Goal: Task Accomplishment & Management: Manage account settings

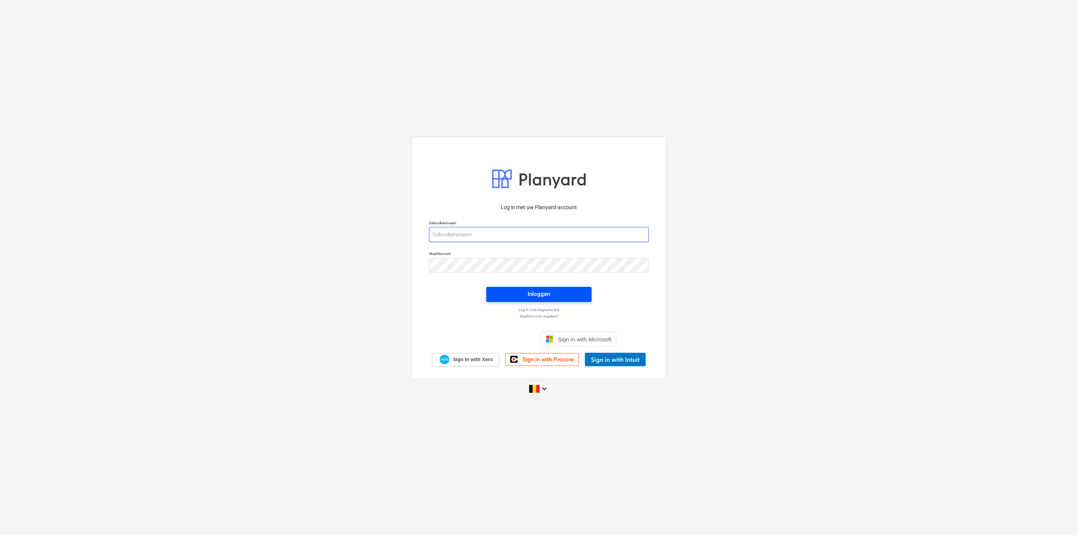
type input "[PERSON_NAME][EMAIL_ADDRESS][DOMAIN_NAME]"
click at [559, 296] on span "Inloggen" at bounding box center [538, 294] width 87 height 10
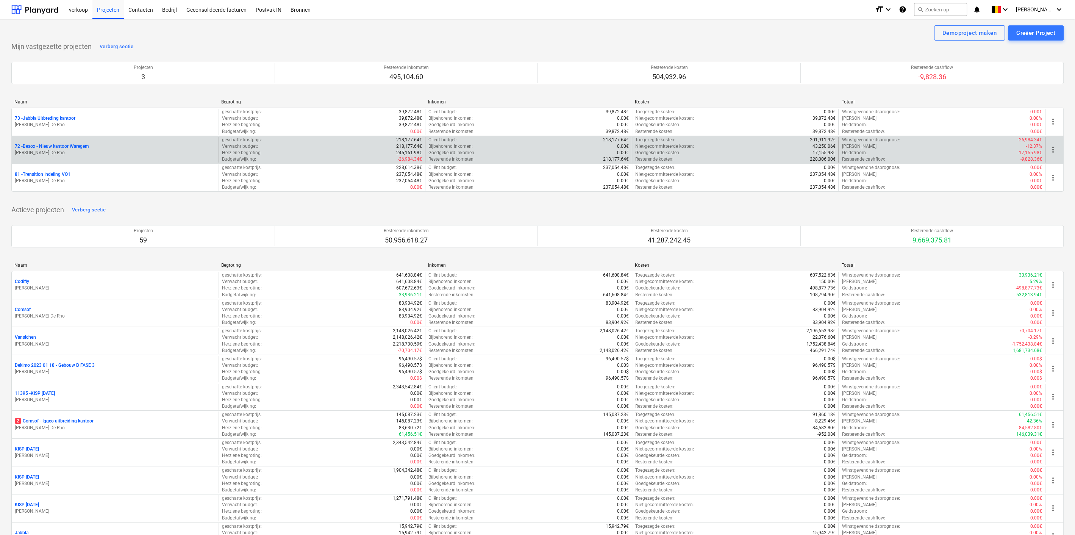
click at [68, 154] on p "[PERSON_NAME] De Rho" at bounding box center [115, 153] width 201 height 6
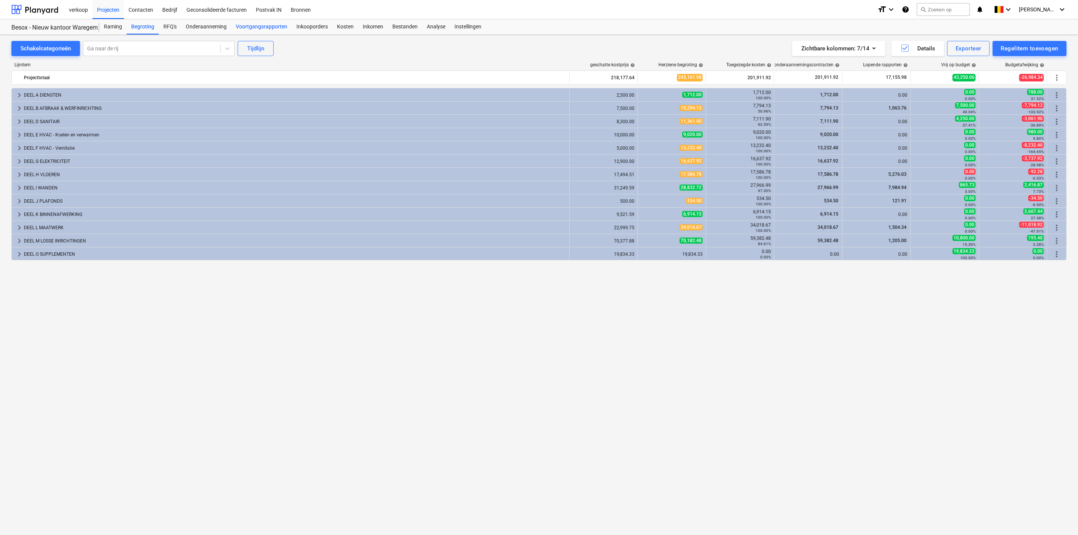
click at [250, 28] on div "Voortgangsrapporten" at bounding box center [261, 26] width 61 height 15
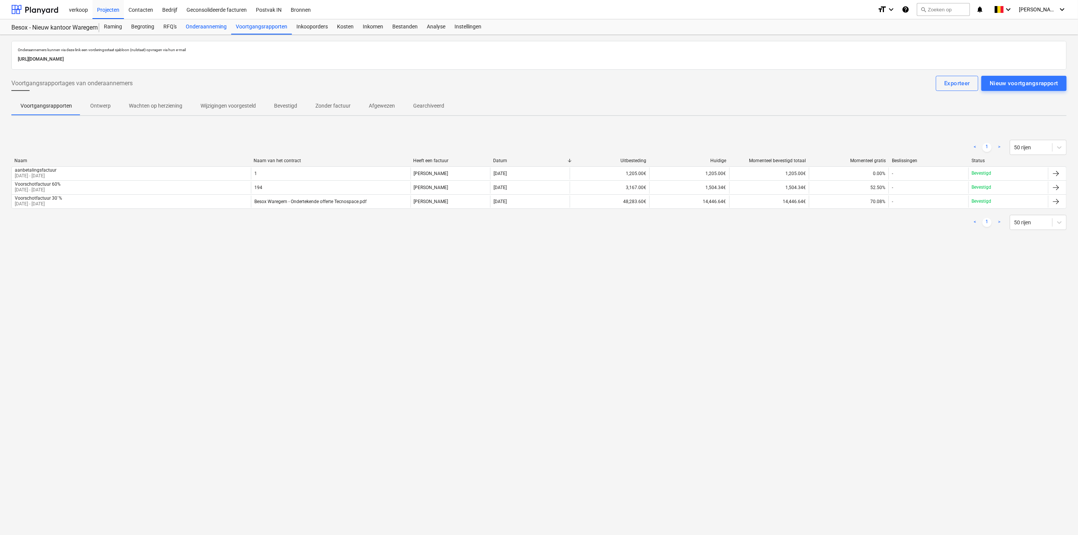
click at [207, 27] on div "Onderaanneming" at bounding box center [206, 26] width 50 height 15
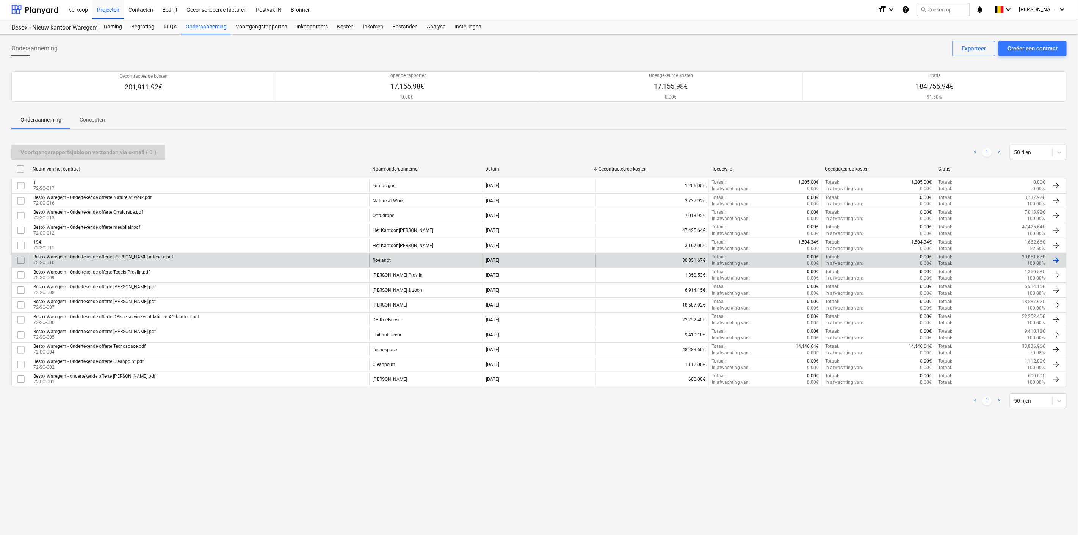
click at [1052, 257] on div at bounding box center [1055, 260] width 9 height 9
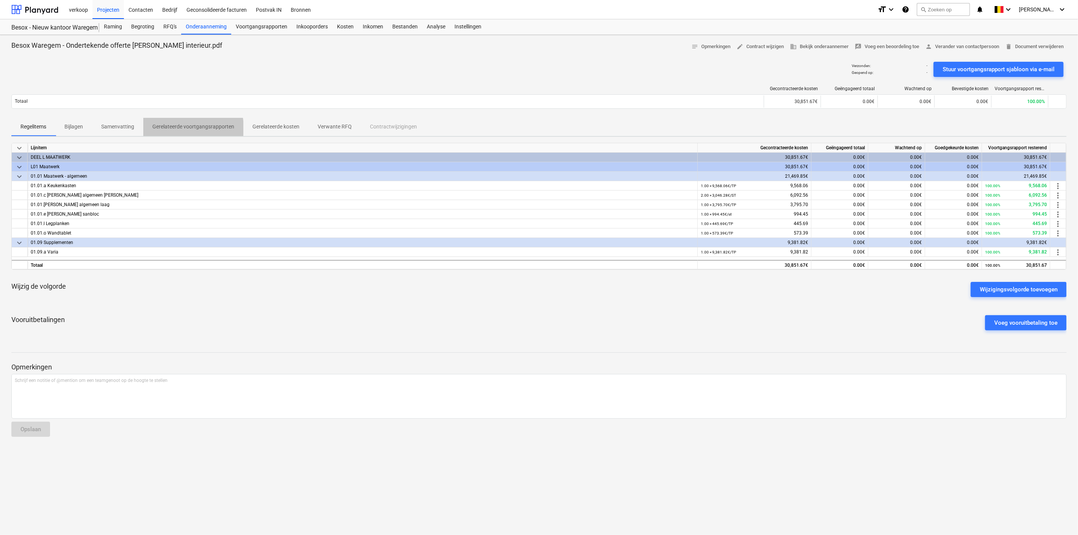
click at [175, 128] on p "Gerelateerde voortgangsrapporten" at bounding box center [193, 127] width 82 height 8
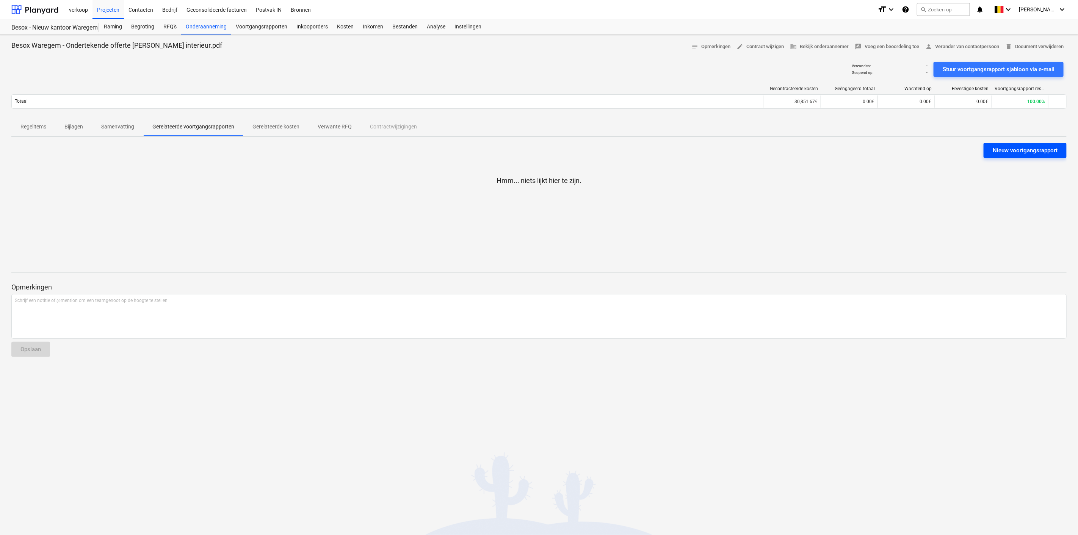
click at [1021, 150] on div "Nieuw voortgangsrapport" at bounding box center [1024, 151] width 65 height 10
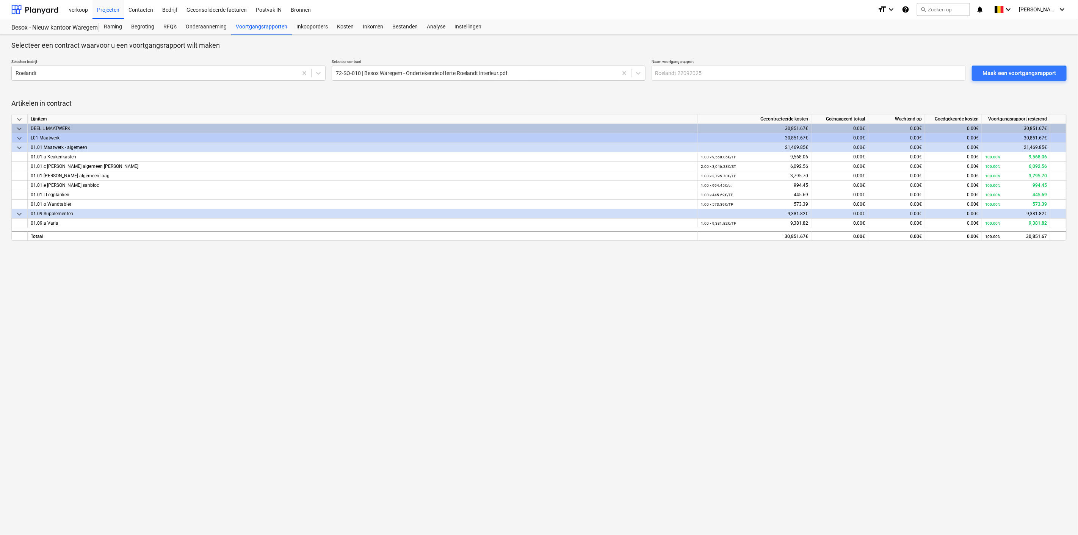
click at [681, 82] on div "Selecteer bedrijf Roelandt Selecteer contract 72-SO-010 | Besox Waregem - Onder…" at bounding box center [535, 70] width 1055 height 28
click at [680, 76] on input "text" at bounding box center [808, 73] width 314 height 15
type input "Voorschotfactuur 30%"
click at [995, 70] on div "Maak een voortgangsrapport" at bounding box center [1019, 73] width 74 height 10
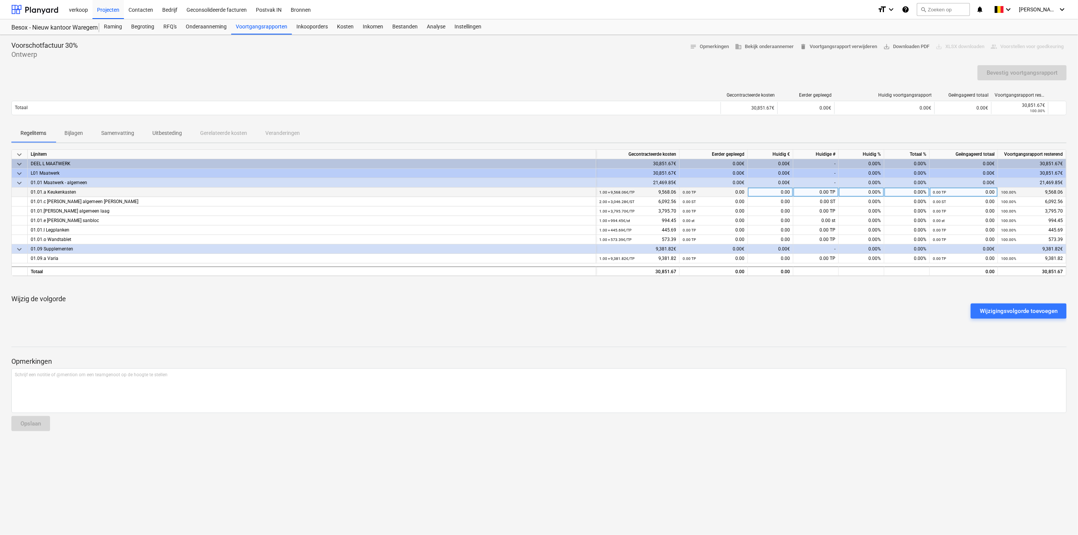
click at [860, 194] on div "0.00%" at bounding box center [861, 192] width 45 height 9
type input "30"
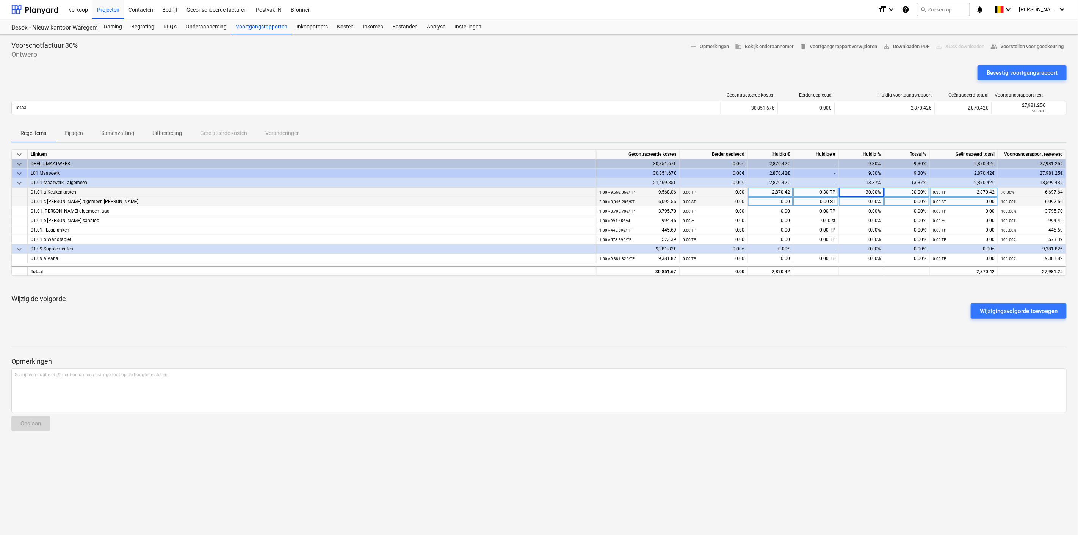
click at [862, 203] on div "0.00%" at bounding box center [861, 201] width 45 height 9
type input "30"
click at [862, 208] on div "0.00%" at bounding box center [861, 211] width 45 height 9
type input "30"
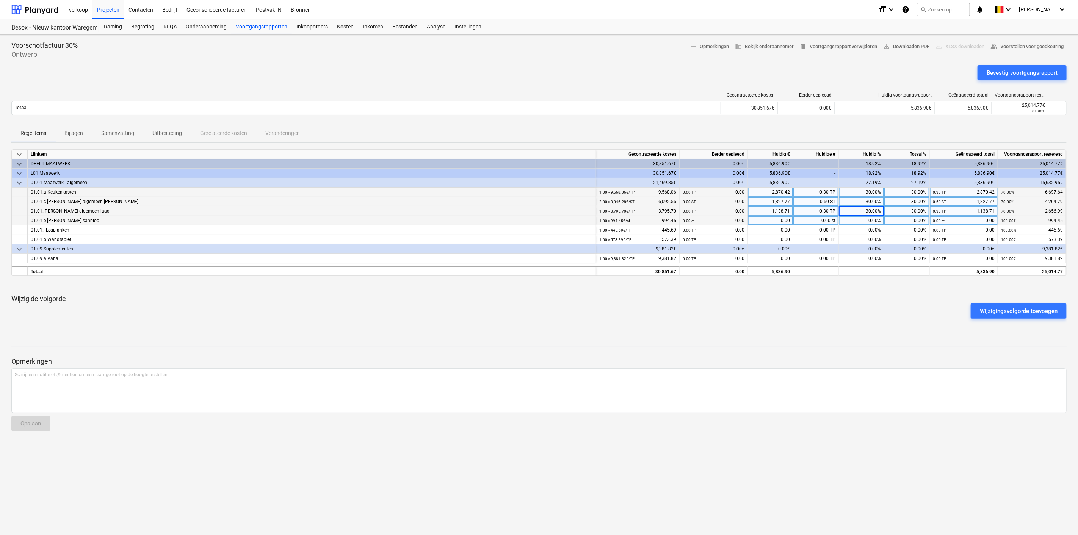
click at [864, 219] on div "0.00%" at bounding box center [861, 220] width 45 height 9
type input "30"
click at [864, 226] on div "0.00%" at bounding box center [861, 229] width 45 height 9
type input "30"
click at [864, 237] on div "0.00%" at bounding box center [861, 239] width 45 height 9
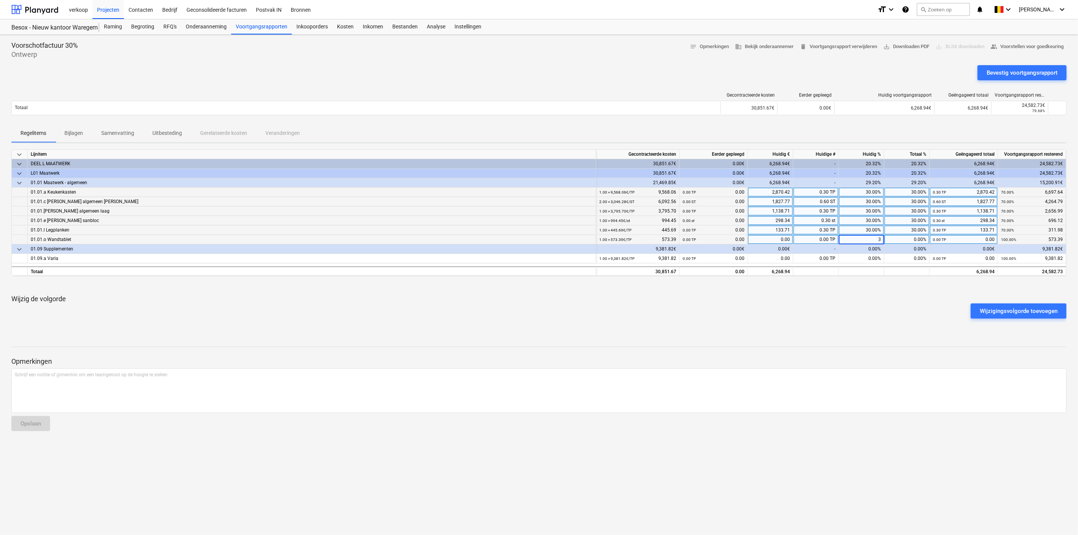
type input "30"
click at [864, 258] on div "0.00%" at bounding box center [861, 258] width 45 height 9
type input "30"
click at [1023, 71] on div "Bevestig voortgangsrapport" at bounding box center [1021, 73] width 71 height 10
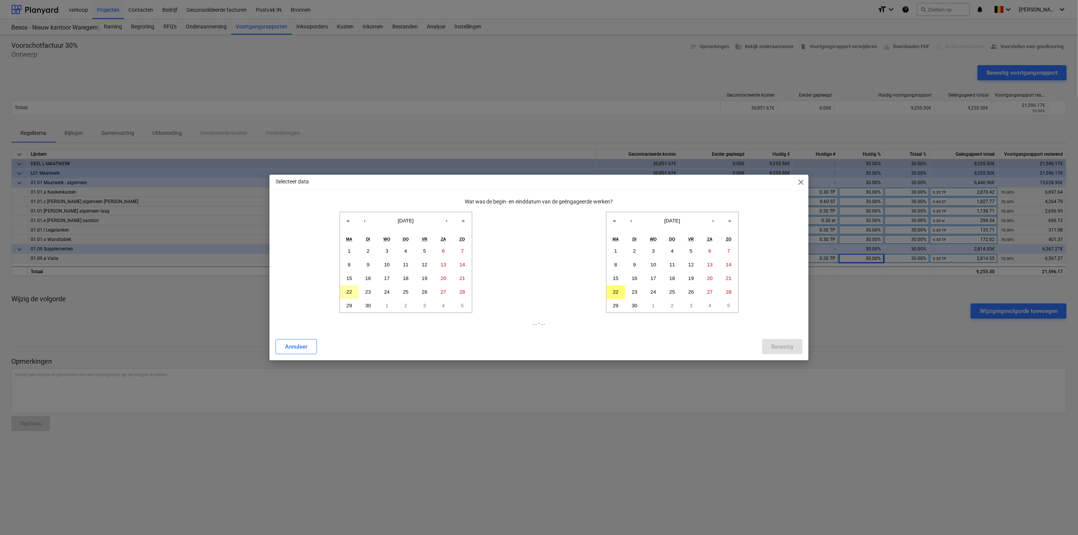
click at [354, 288] on button "22" at bounding box center [349, 292] width 19 height 14
click at [609, 291] on button "22" at bounding box center [615, 292] width 19 height 14
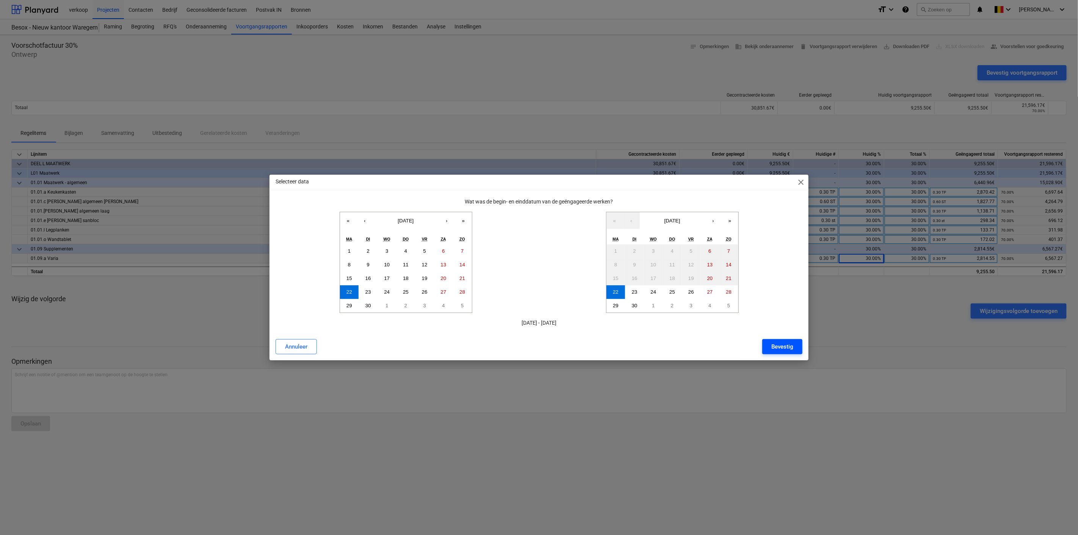
click at [777, 346] on div "Bevestig" at bounding box center [782, 347] width 22 height 10
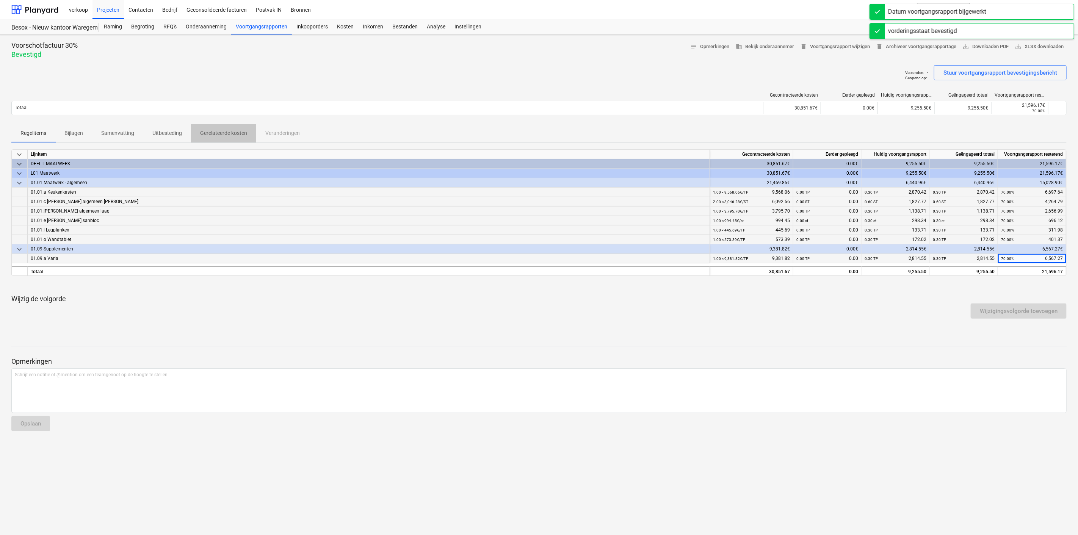
click at [211, 133] on p "Gerelateerde kosten" at bounding box center [223, 133] width 47 height 8
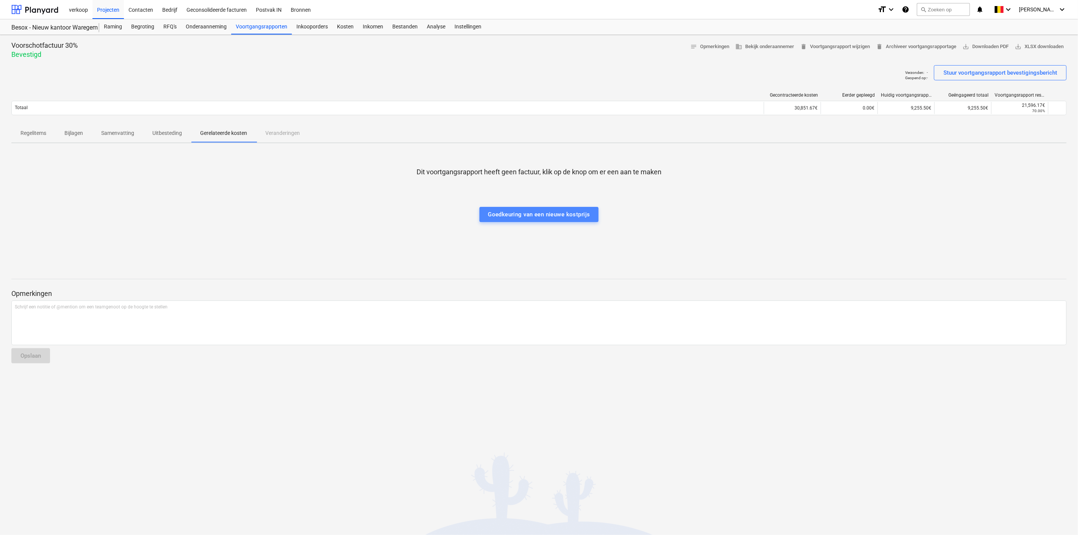
click at [527, 215] on div "Goedkeuring van een nieuwe kostprijs" at bounding box center [539, 215] width 102 height 10
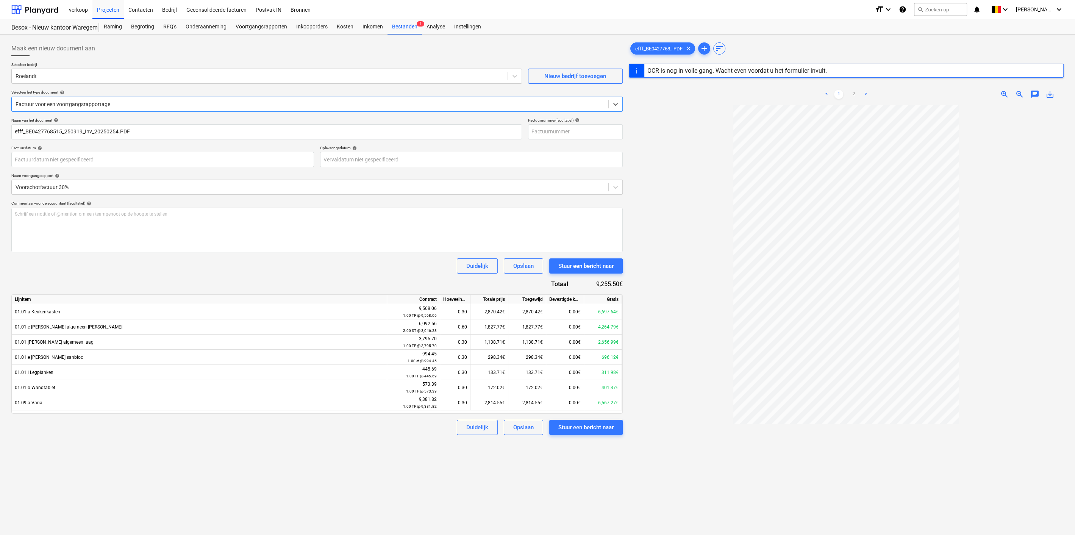
type input "20250254"
click at [580, 263] on div "Stuur een bericht naar" at bounding box center [586, 266] width 55 height 10
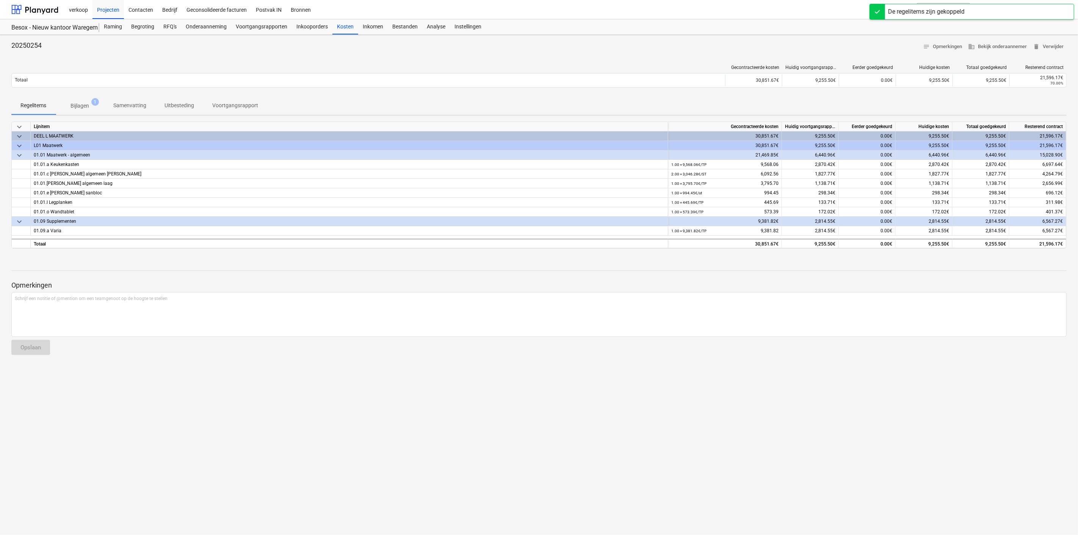
click at [75, 105] on p "Bijlagen" at bounding box center [79, 106] width 19 height 8
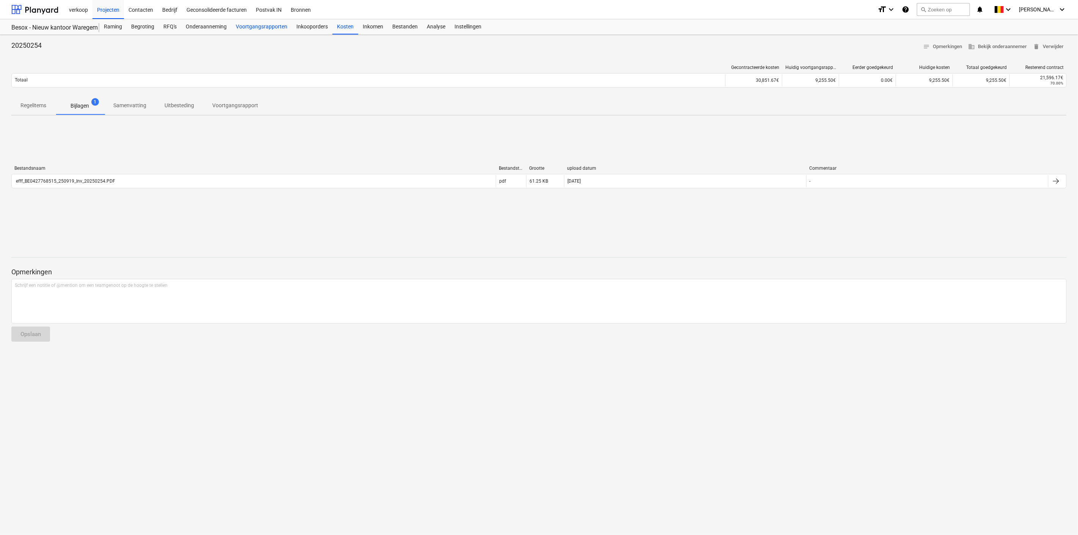
click at [255, 28] on div "Voortgangsrapporten" at bounding box center [261, 26] width 61 height 15
